Goal: Information Seeking & Learning: Learn about a topic

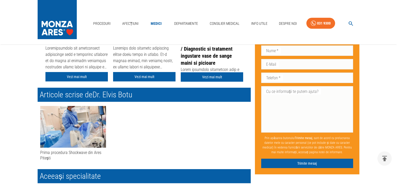
scroll to position [220, 0]
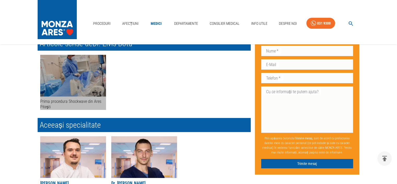
click at [75, 78] on img at bounding box center [73, 76] width 66 height 42
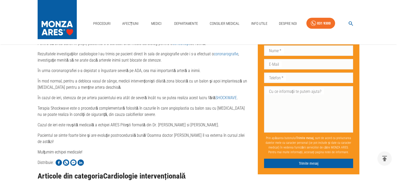
scroll to position [414, 0]
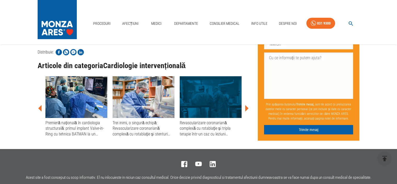
click at [83, 96] on img at bounding box center [76, 97] width 62 height 42
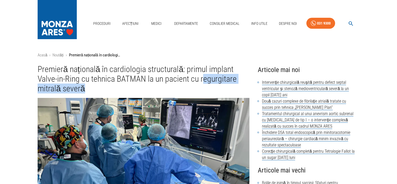
drag, startPoint x: 202, startPoint y: 80, endPoint x: 241, endPoint y: 85, distance: 39.3
click at [241, 85] on h1 "Premieră națională în cardiologia structurală: primul implant Valve-in-Ring cu …" at bounding box center [144, 79] width 212 height 29
copy h1 "egurgitare mitrală severă"
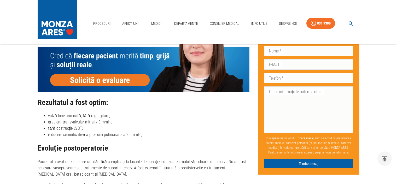
scroll to position [827, 0]
